Goal: Task Accomplishment & Management: Manage account settings

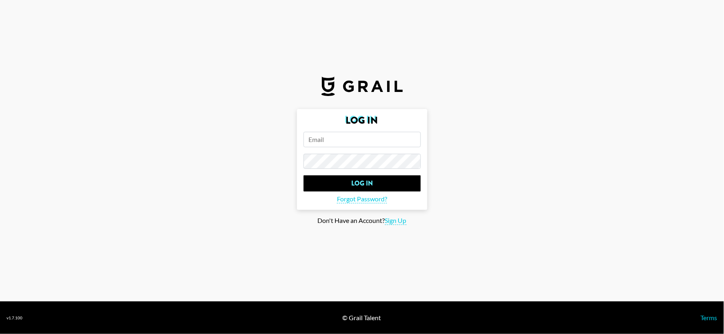
click at [343, 137] on input "email" at bounding box center [362, 139] width 117 height 15
type input "[EMAIL_ADDRESS][PERSON_NAME][DOMAIN_NAME]"
click at [304, 176] on input "Log In" at bounding box center [362, 184] width 117 height 16
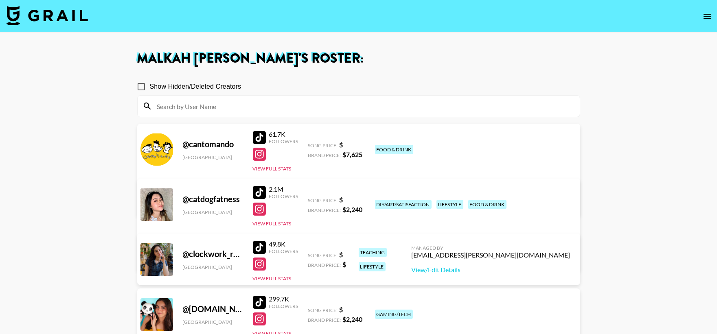
click at [459, 64] on h1 "Malkah [PERSON_NAME] 's Roster:" at bounding box center [358, 58] width 443 height 13
click at [381, 74] on section "Show Hidden/Deleted Creators" at bounding box center [358, 95] width 443 height 46
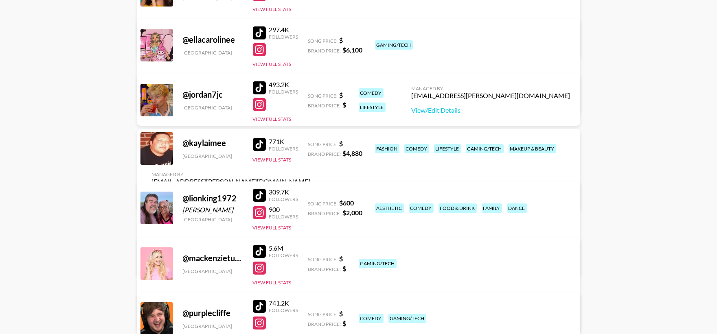
scroll to position [332, 0]
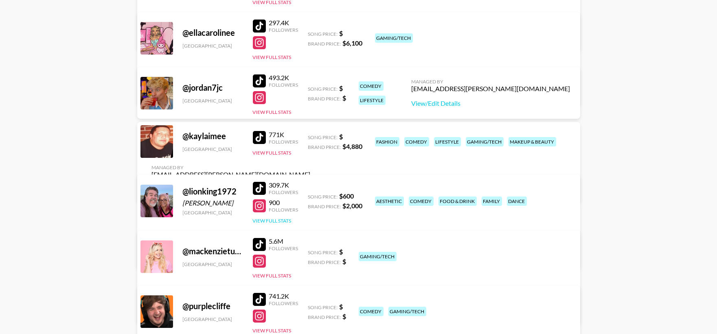
click at [276, 224] on div "309.7K Followers 900 Followers View Full Stats" at bounding box center [276, 201] width 46 height 46
click at [274, 221] on button "View Full Stats" at bounding box center [272, 221] width 39 height 6
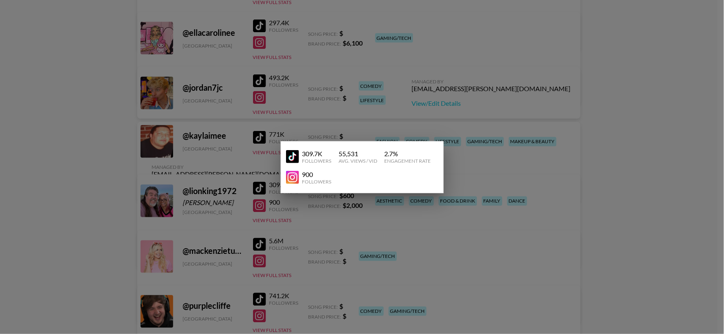
click at [292, 180] on img at bounding box center [292, 177] width 13 height 13
click at [640, 144] on div at bounding box center [362, 167] width 724 height 334
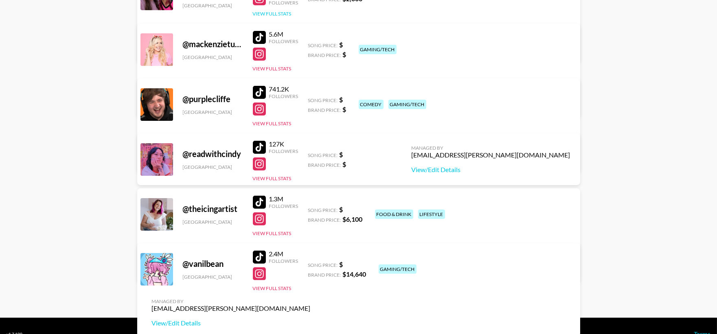
scroll to position [465, 0]
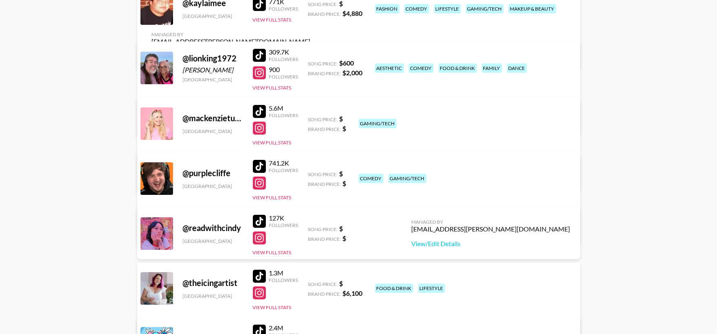
click at [311, 119] on link "View/Edit Details" at bounding box center [231, 123] width 159 height 8
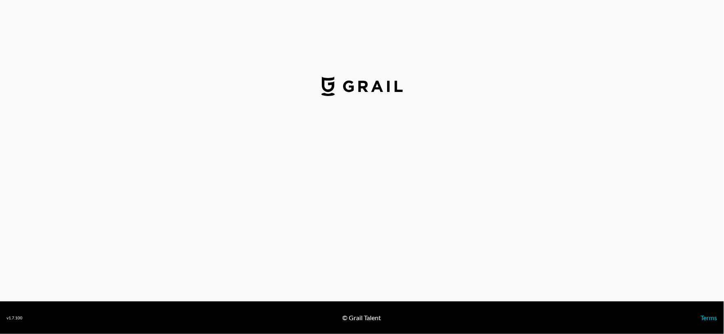
select select "USD"
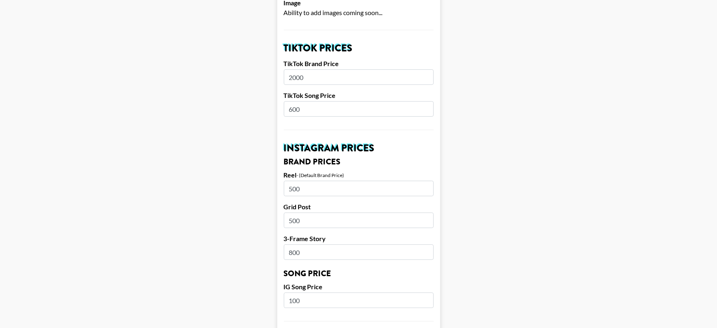
scroll to position [271, 0]
